Goal: Information Seeking & Learning: Understand process/instructions

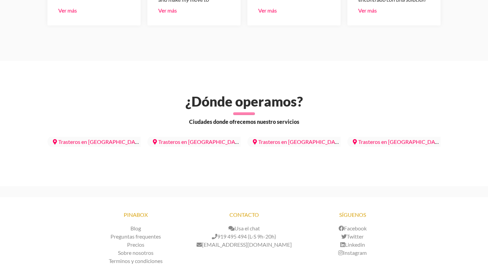
scroll to position [1985, 0]
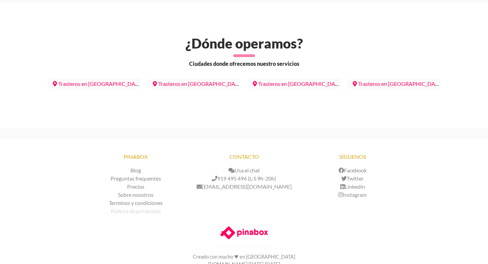
click at [133, 207] on link "Politíca de privacidad" at bounding box center [136, 210] width 50 height 6
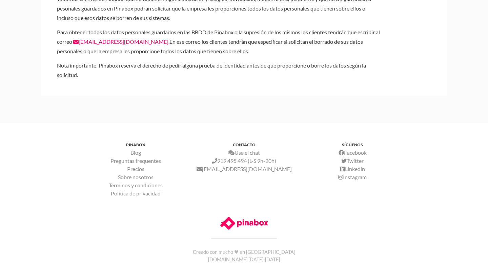
scroll to position [805, 0]
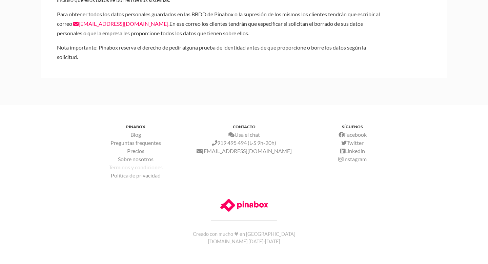
click at [136, 168] on link "Terminos y condiciones" at bounding box center [136, 167] width 54 height 6
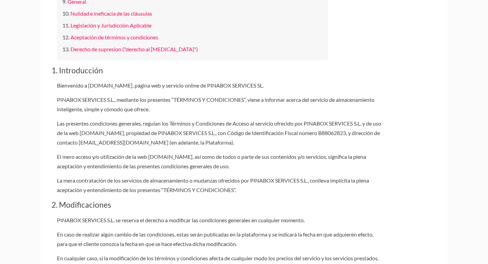
scroll to position [247, 0]
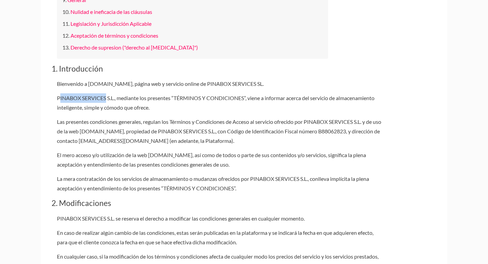
drag, startPoint x: 56, startPoint y: 96, endPoint x: 105, endPoint y: 96, distance: 49.1
copy p "PINABOX SERVICES"
